Goal: Task Accomplishment & Management: Manage account settings

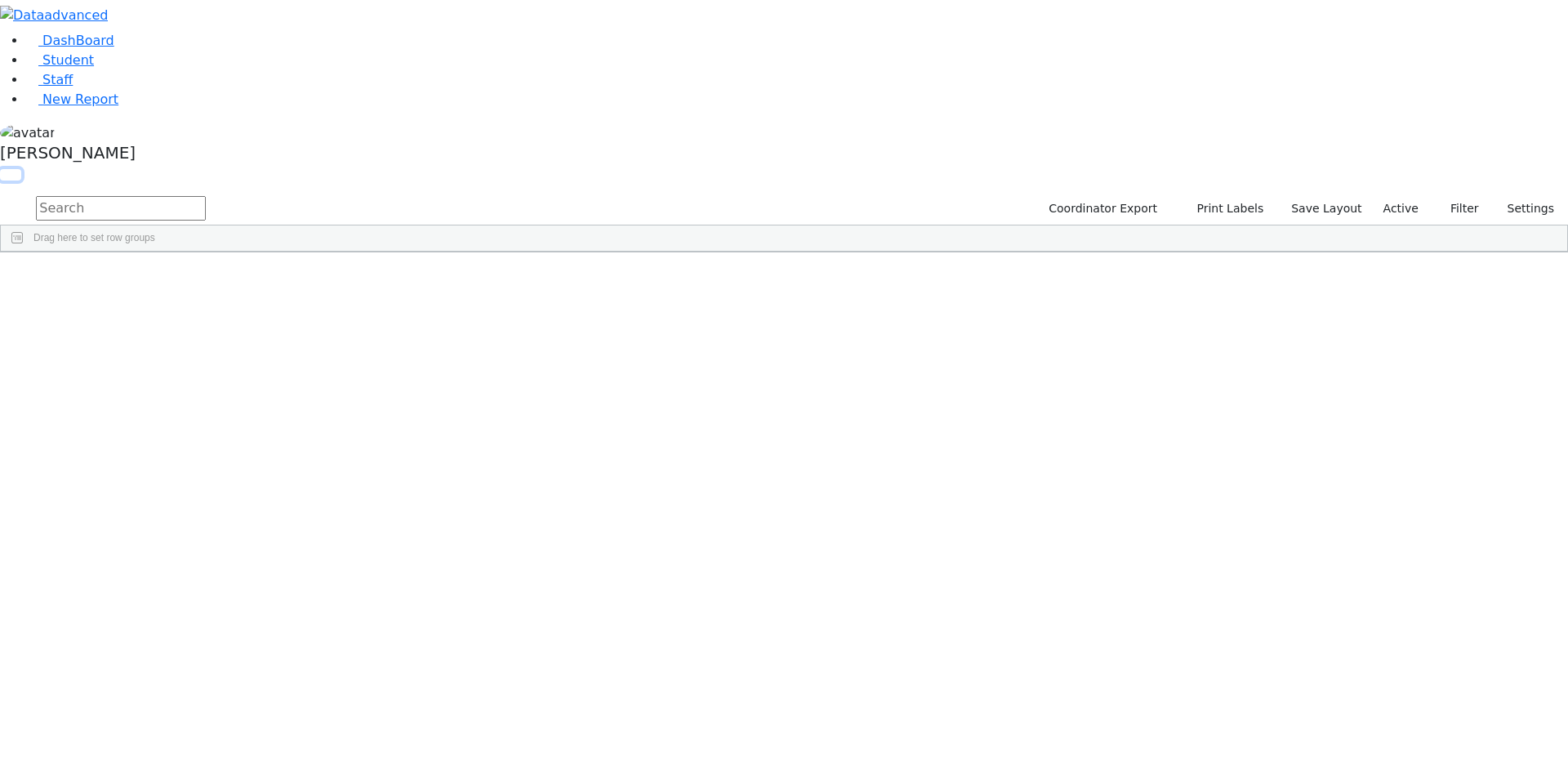
click at [22, 169] on button "button" at bounding box center [11, 174] width 22 height 12
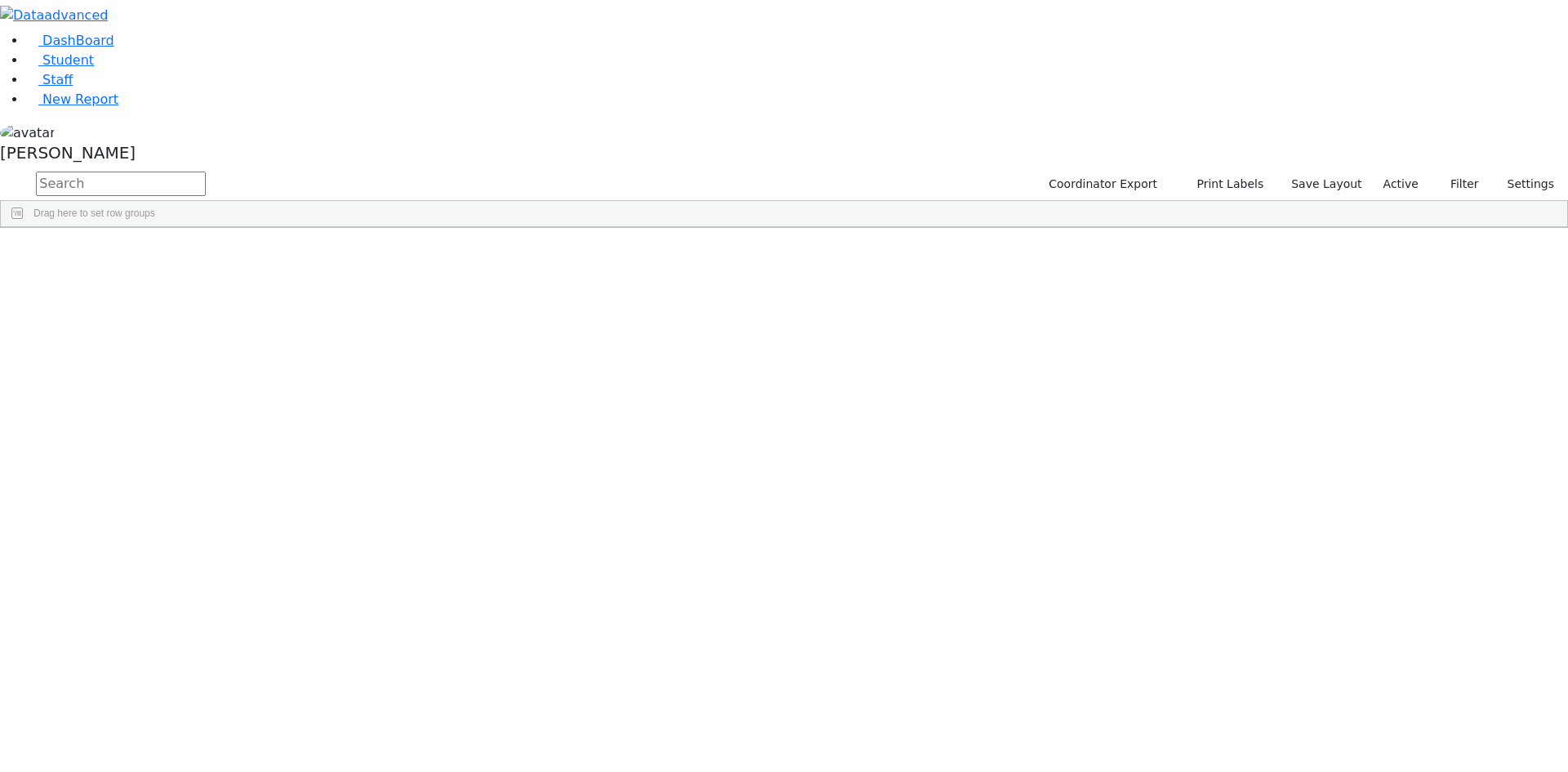
click at [1331, 234] on span at bounding box center [1324, 240] width 13 height 13
click at [1240, 236] on span "filter" at bounding box center [1233, 242] width 13 height 13
click at [1200, 332] on input "checkbox" at bounding box center [1194, 336] width 13 height 13
click at [1200, 386] on input "checkbox" at bounding box center [1194, 390] width 13 height 13
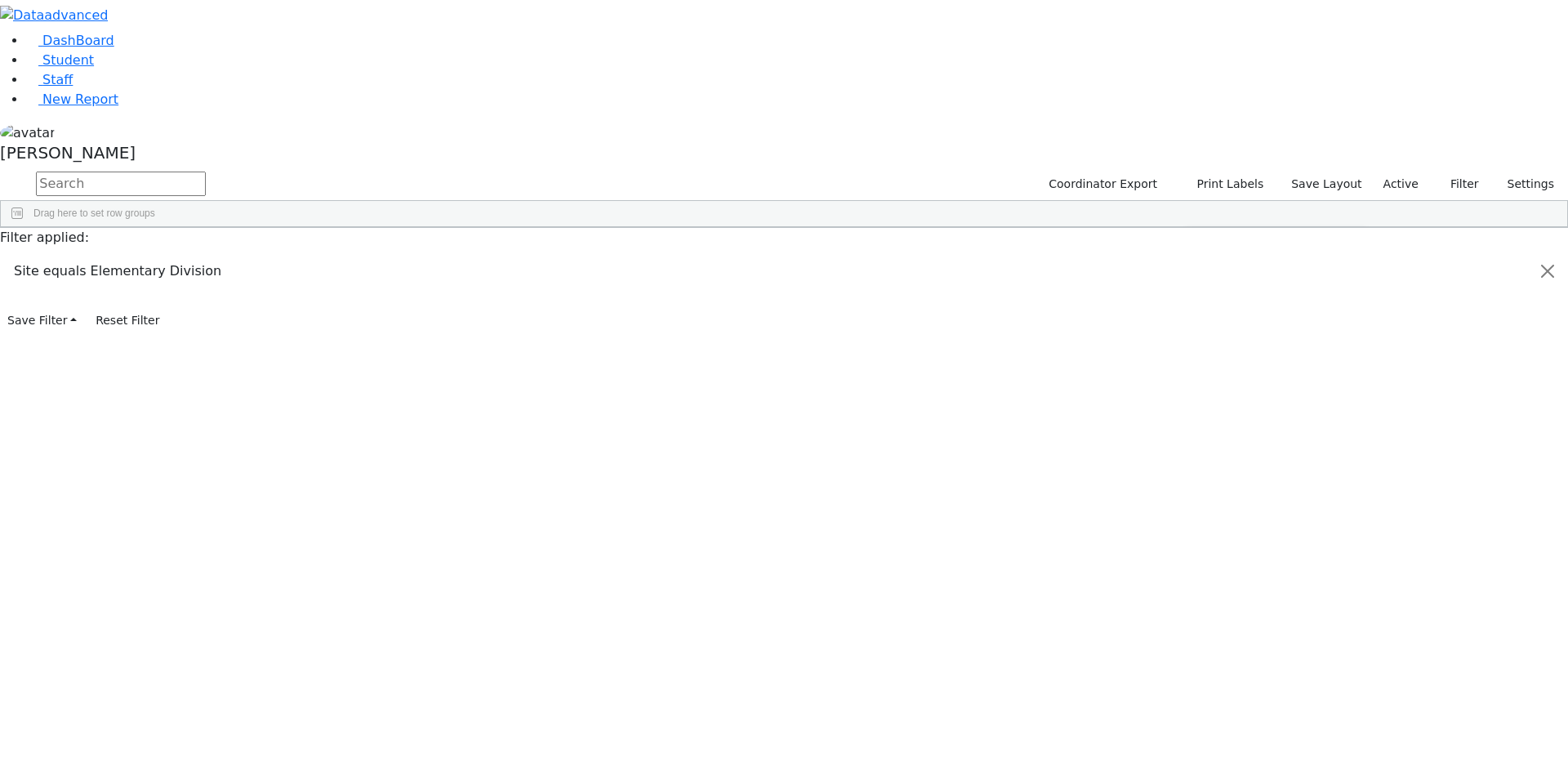
scroll to position [163, 0]
click at [1200, 385] on input "checkbox" at bounding box center [1194, 388] width 13 height 13
click at [1200, 402] on input "checkbox" at bounding box center [1194, 408] width 13 height 13
click at [1200, 422] on input "checkbox" at bounding box center [1194, 426] width 13 height 13
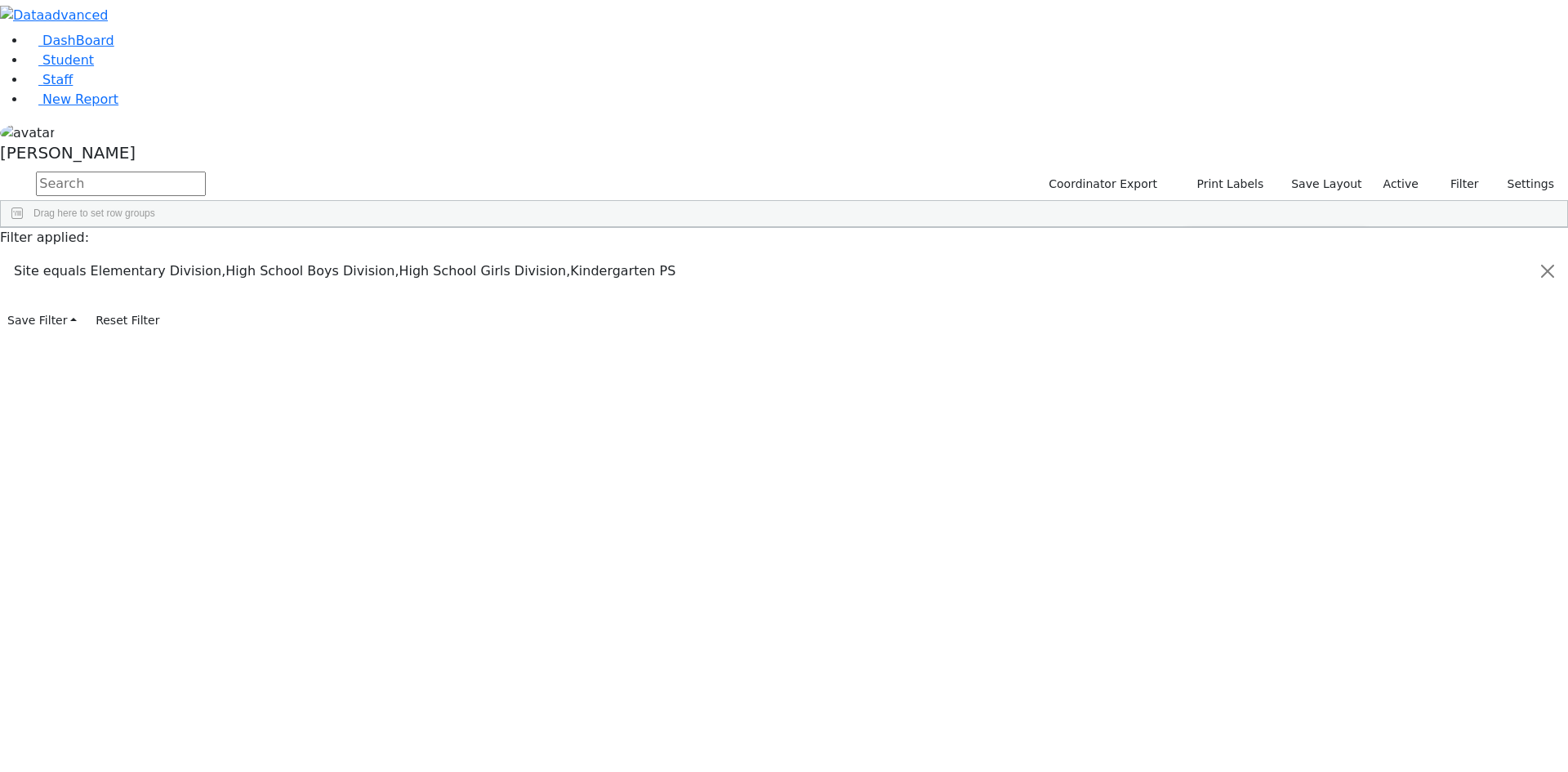
click at [1200, 378] on input "checkbox" at bounding box center [1194, 381] width 13 height 13
click at [0, 0] on div "Students 186 A 24 K 24 W 24 A 24 K 24 W 24 A" at bounding box center [0, 0] width 0 height 0
click at [163, 169] on div "[PERSON_NAME]" at bounding box center [784, 145] width 1568 height 47
click at [193, 130] on link "Sign Out" at bounding box center [231, 117] width 129 height 26
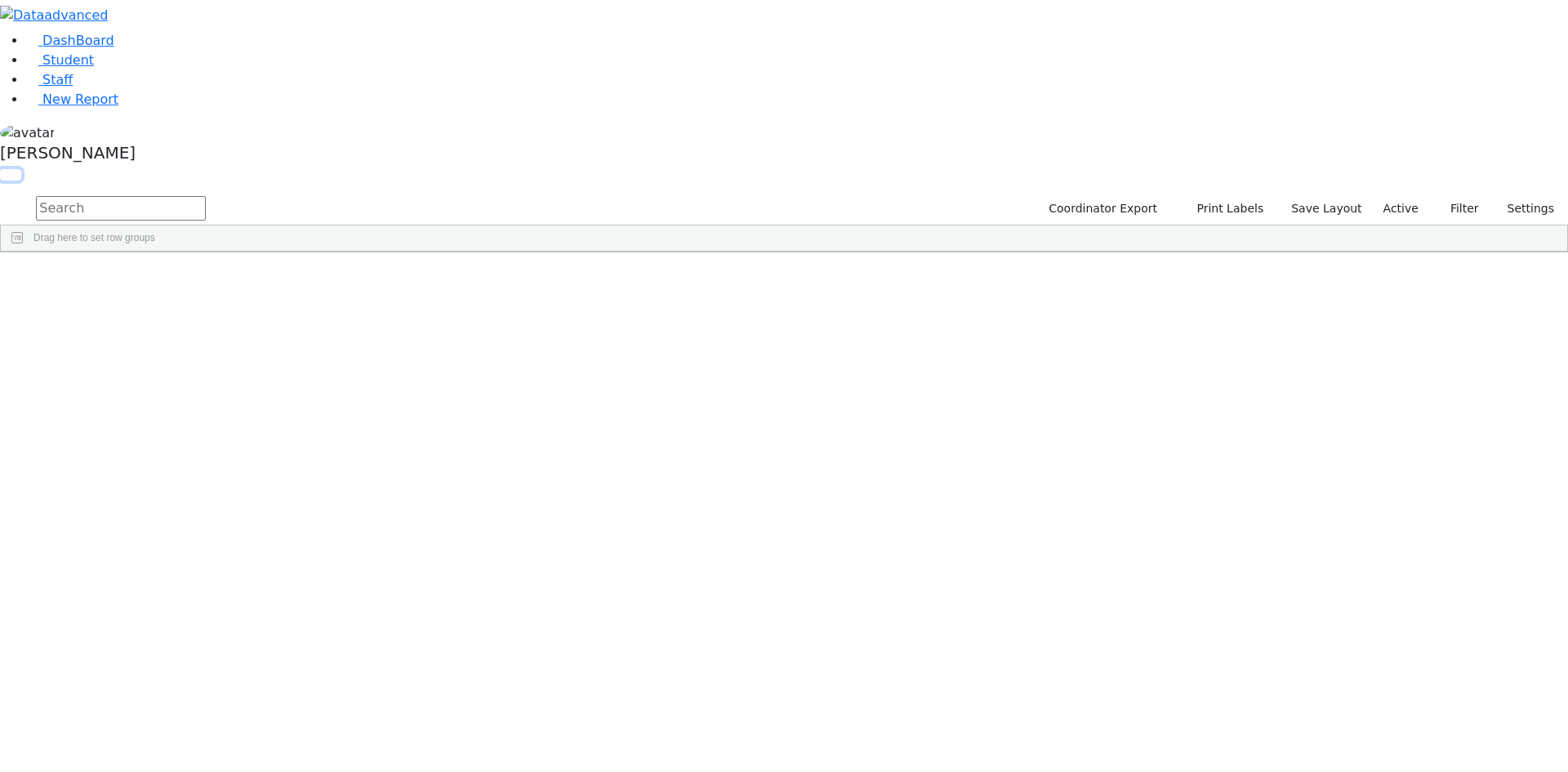
click at [22, 169] on button "button" at bounding box center [11, 174] width 22 height 12
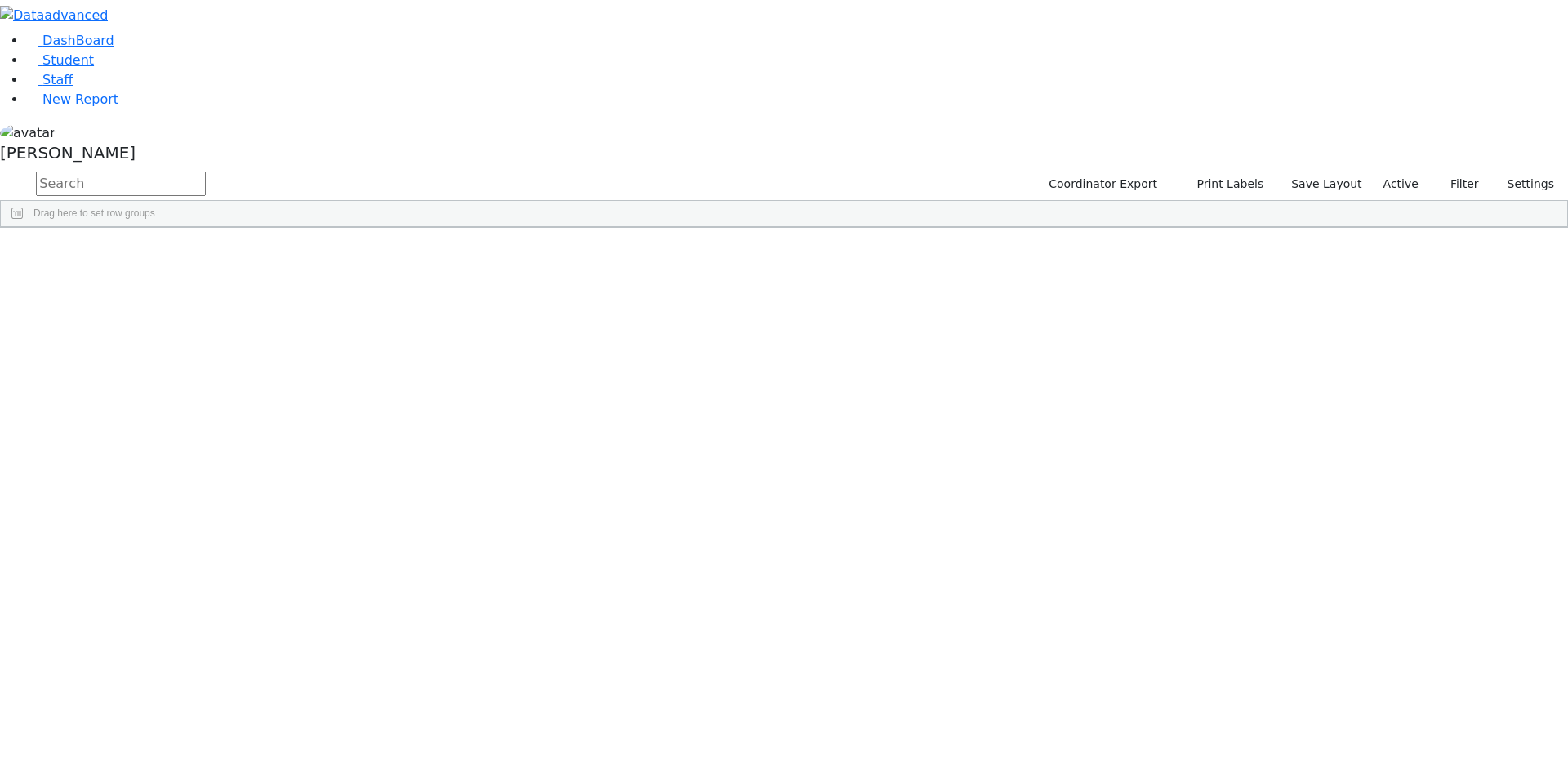
click at [1331, 233] on span at bounding box center [1324, 240] width 13 height 13
click at [1240, 236] on span "filter" at bounding box center [1233, 242] width 13 height 13
click at [1200, 334] on input "checkbox" at bounding box center [1194, 336] width 13 height 13
click at [1200, 393] on input "checkbox" at bounding box center [1194, 390] width 13 height 13
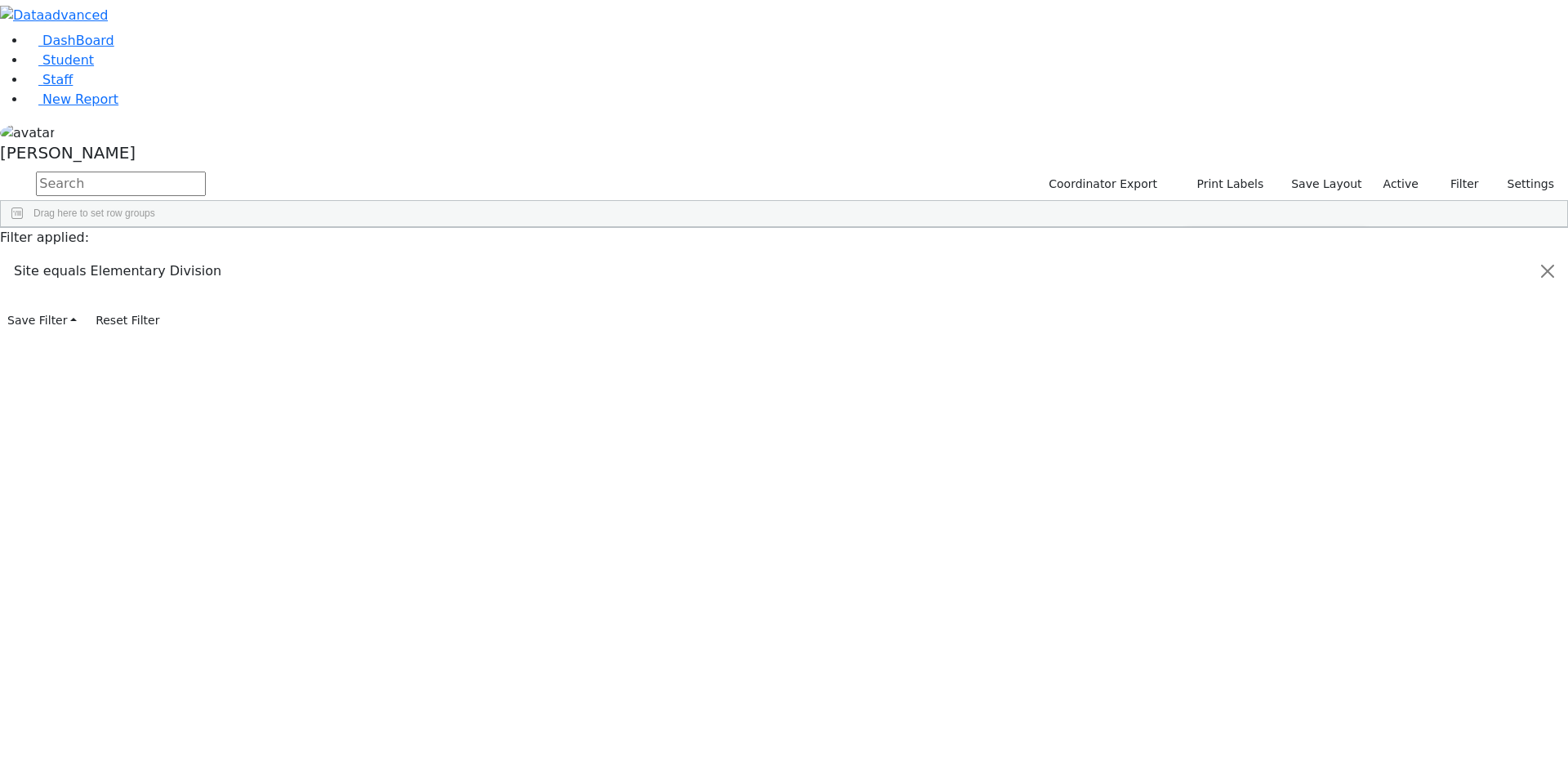
scroll to position [244, 0]
click at [194, 679] on div "[PERSON_NAME]" at bounding box center [97, 683] width 193 height 22
click at [194, 679] on div "[PERSON_NAME]" at bounding box center [97, 684] width 193 height 22
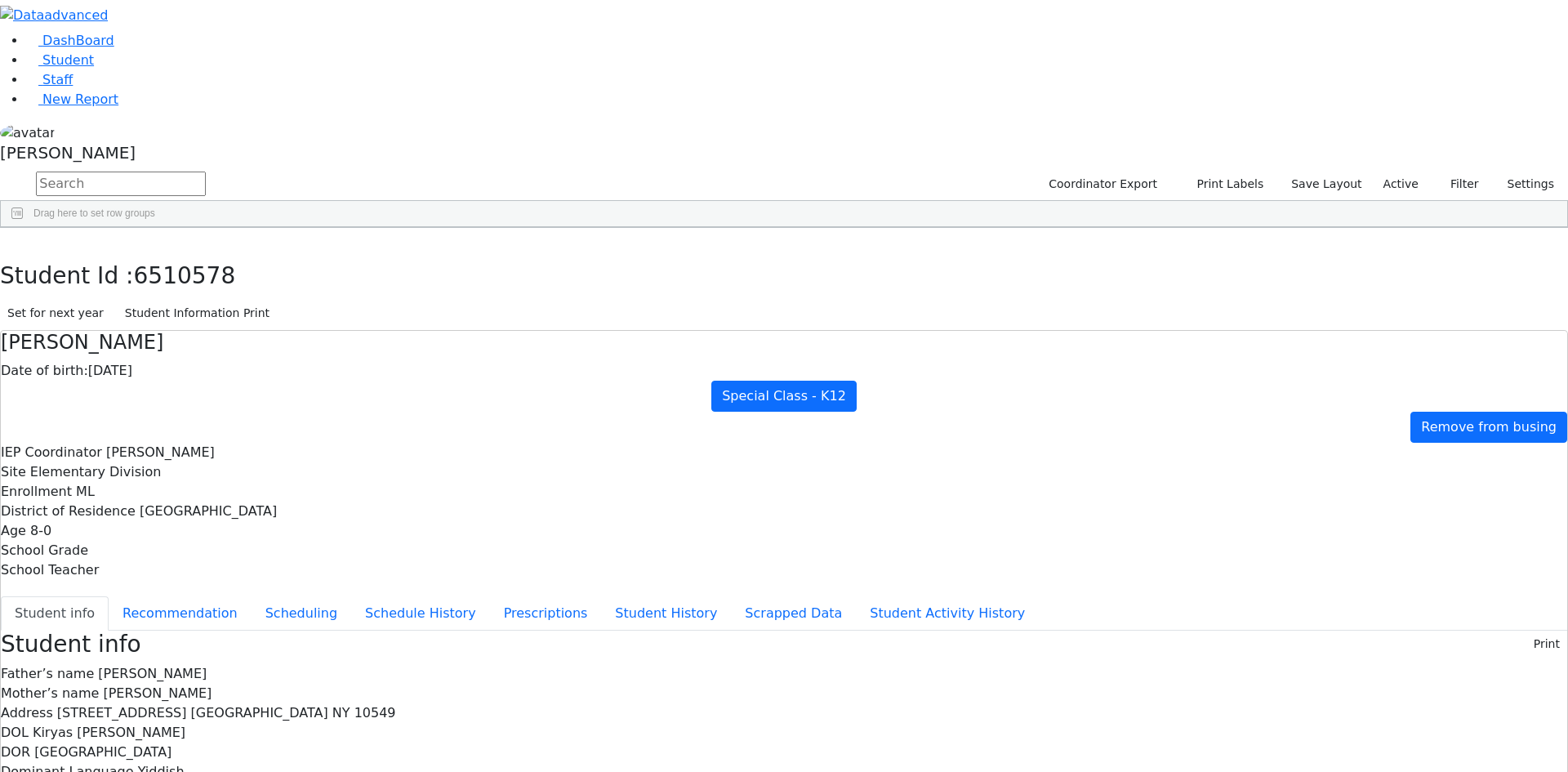
scroll to position [67, 0]
click at [7, 240] on use "button" at bounding box center [7, 240] width 0 height 0
click at [156, 169] on div "[PERSON_NAME]" at bounding box center [784, 145] width 1568 height 47
click at [203, 130] on link "Sign Out" at bounding box center [231, 117] width 129 height 26
